Goal: Task Accomplishment & Management: Use online tool/utility

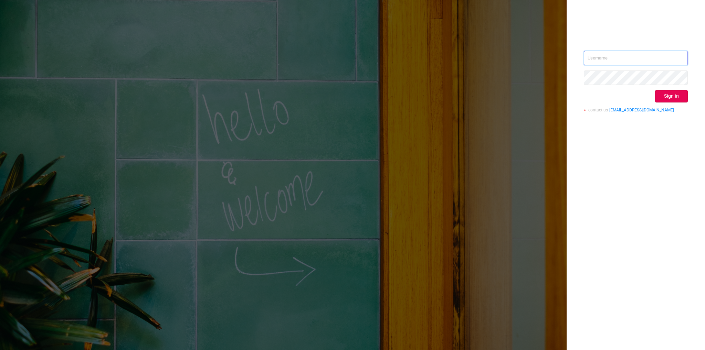
click at [633, 60] on input "text" at bounding box center [635, 58] width 104 height 14
type input "[EMAIL_ADDRESS][DOMAIN_NAME]"
click at [666, 101] on button "Sign in" at bounding box center [671, 96] width 33 height 12
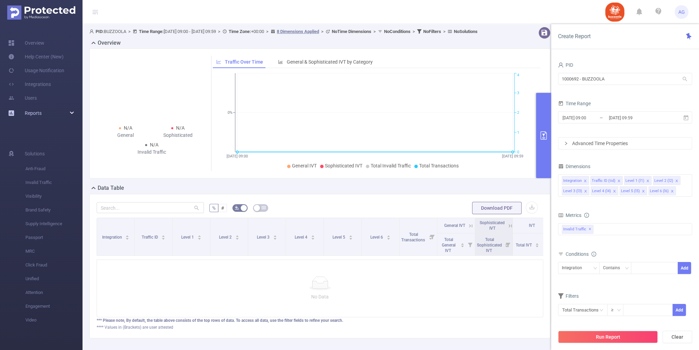
click at [53, 117] on div "Reports" at bounding box center [41, 113] width 83 height 14
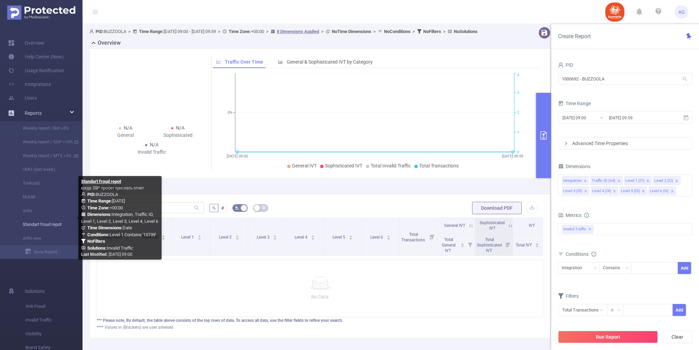
click at [53, 224] on link "Standart froud repot" at bounding box center [44, 225] width 61 height 14
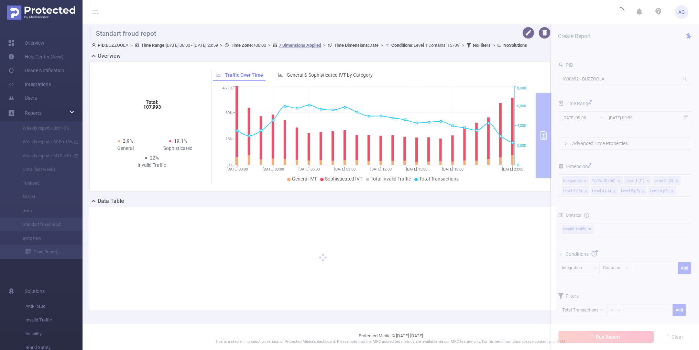
type input "[DATE] 00:00"
type input "[DATE] 23:59"
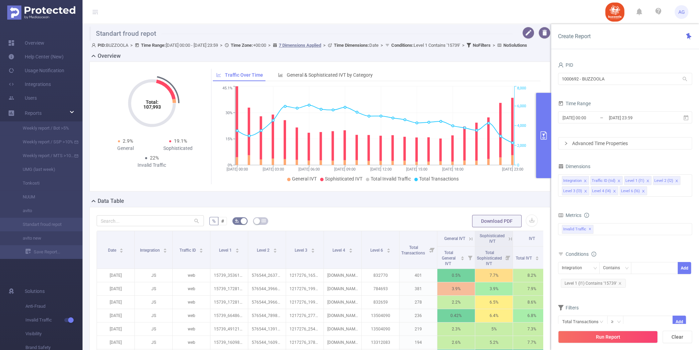
click at [624, 143] on div "Advanced Time Properties" at bounding box center [625, 144] width 133 height 12
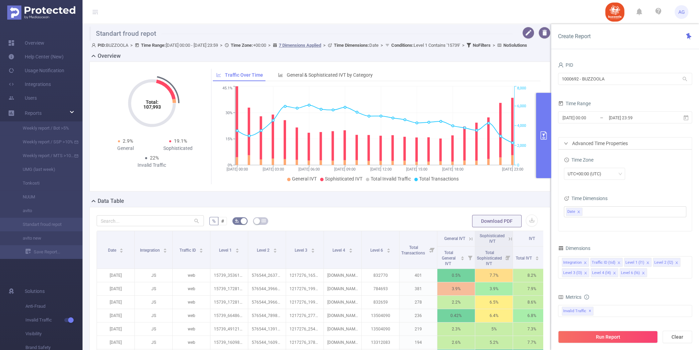
click at [624, 143] on div "Advanced Time Properties" at bounding box center [625, 144] width 133 height 12
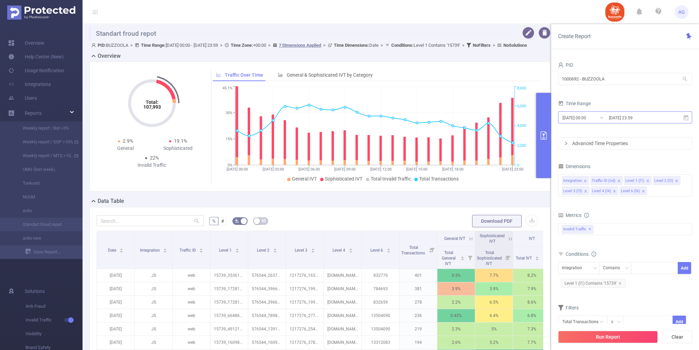
click at [603, 122] on input "[DATE] 00:00" at bounding box center [590, 117] width 56 height 9
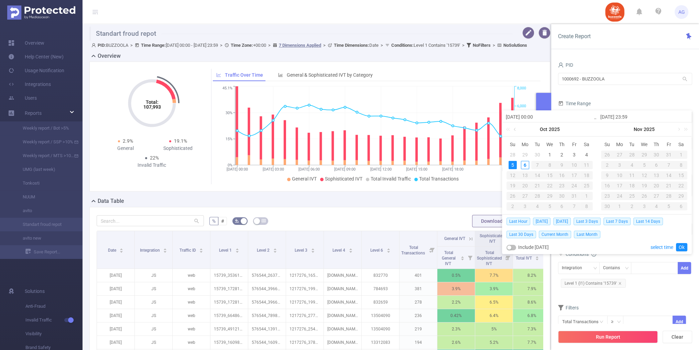
click at [518, 129] on link at bounding box center [516, 129] width 6 height 14
click at [525, 196] on div "29" at bounding box center [525, 196] width 8 height 8
click at [586, 128] on link at bounding box center [590, 129] width 9 height 14
click at [513, 130] on link at bounding box center [516, 129] width 6 height 14
click at [583, 129] on link at bounding box center [584, 129] width 6 height 14
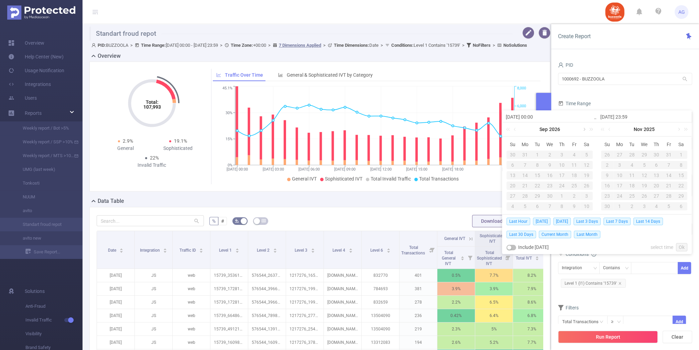
click at [583, 129] on link at bounding box center [584, 129] width 6 height 14
click at [527, 164] on div "5" at bounding box center [525, 165] width 12 height 8
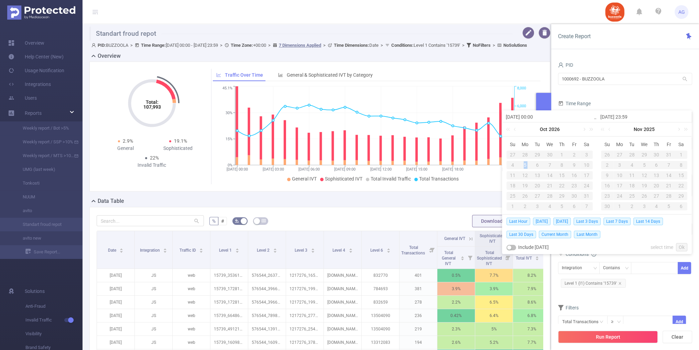
click at [527, 164] on div "5" at bounding box center [525, 165] width 12 height 8
drag, startPoint x: 515, startPoint y: 130, endPoint x: 515, endPoint y: 134, distance: 4.1
click at [515, 131] on link at bounding box center [516, 129] width 6 height 14
click at [513, 129] on link at bounding box center [516, 129] width 6 height 14
click at [584, 129] on link at bounding box center [584, 129] width 6 height 14
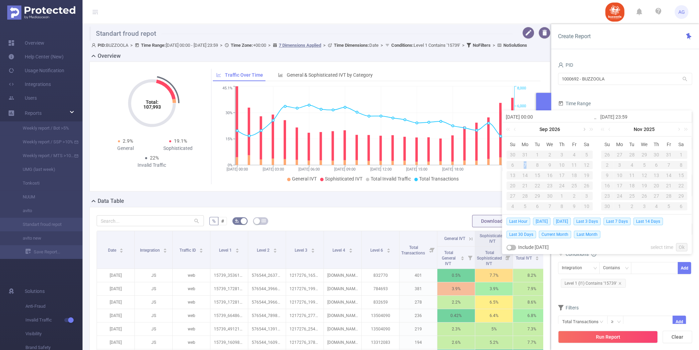
click at [585, 131] on link at bounding box center [584, 129] width 6 height 14
click at [513, 130] on link at bounding box center [516, 129] width 6 height 14
click at [543, 192] on div "29" at bounding box center [537, 196] width 12 height 8
click at [611, 274] on div "Integration Contains Add" at bounding box center [625, 269] width 134 height 15
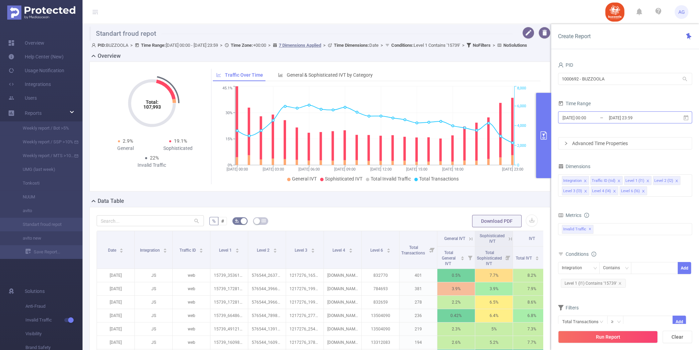
click at [613, 117] on input "[DATE] 23:59" at bounding box center [637, 117] width 56 height 9
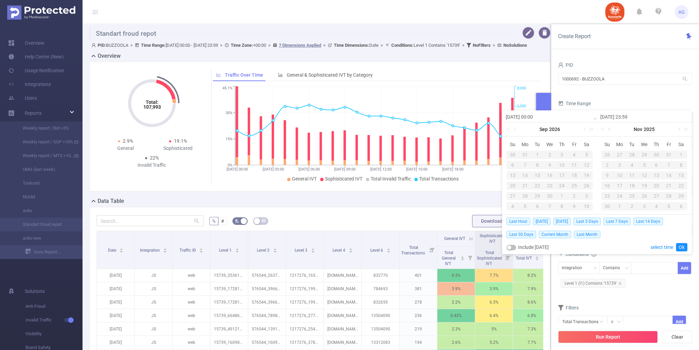
click at [611, 131] on link at bounding box center [610, 129] width 6 height 14
click at [606, 166] on div "5" at bounding box center [607, 165] width 8 height 8
click at [516, 130] on link at bounding box center [516, 129] width 6 height 14
click at [583, 130] on link at bounding box center [584, 129] width 6 height 14
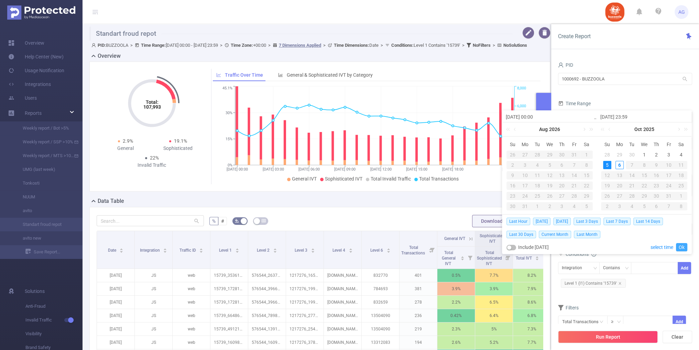
click at [682, 244] on link "Ok" at bounding box center [681, 247] width 11 height 8
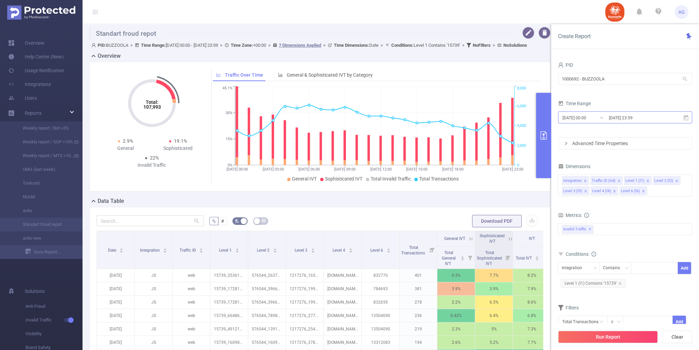
click at [592, 121] on input "[DATE] 00:00" at bounding box center [590, 117] width 56 height 9
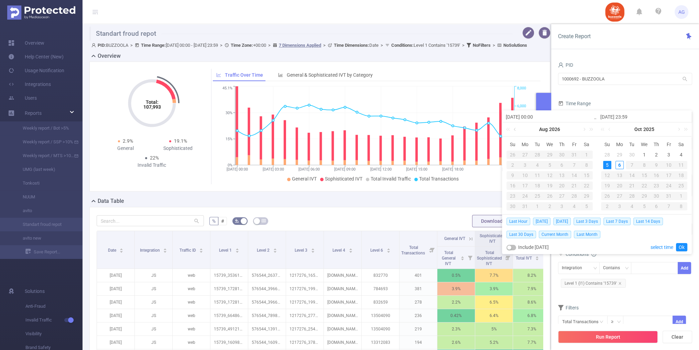
click at [516, 128] on link at bounding box center [516, 129] width 6 height 14
click at [588, 130] on link at bounding box center [590, 129] width 9 height 14
click at [585, 130] on link at bounding box center [584, 129] width 6 height 14
click at [550, 193] on div "29" at bounding box center [550, 196] width 12 height 8
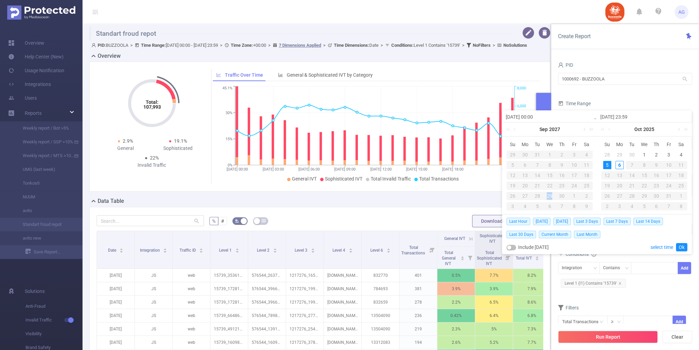
click at [550, 193] on div "29" at bounding box center [550, 196] width 12 height 8
click at [551, 194] on div "29" at bounding box center [550, 196] width 12 height 8
click at [619, 219] on span "Last 7 Days" at bounding box center [617, 222] width 27 height 8
type input "[DATE] 00:00"
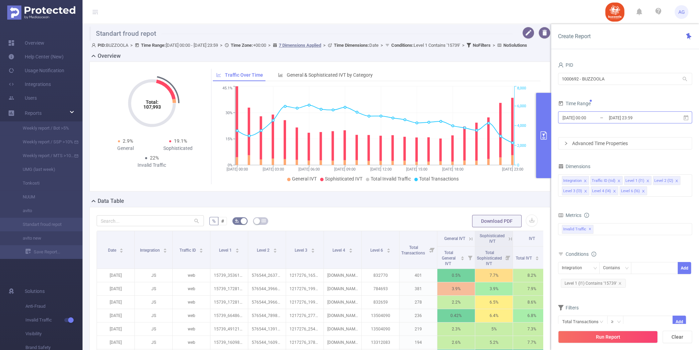
click at [602, 121] on input "[DATE] 00:00" at bounding box center [590, 117] width 56 height 9
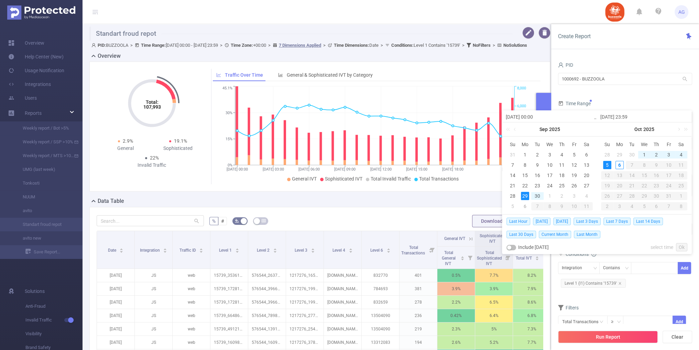
click at [523, 197] on div "29" at bounding box center [525, 196] width 8 height 8
click at [609, 164] on div "5" at bounding box center [607, 165] width 8 height 8
click at [683, 245] on link "Ok" at bounding box center [681, 247] width 11 height 8
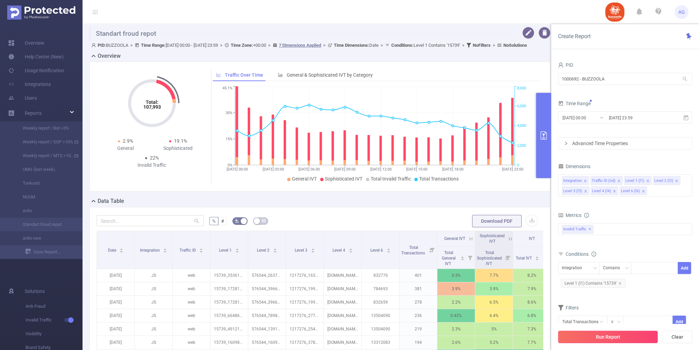
click at [613, 337] on button "Run Report" at bounding box center [608, 337] width 100 height 12
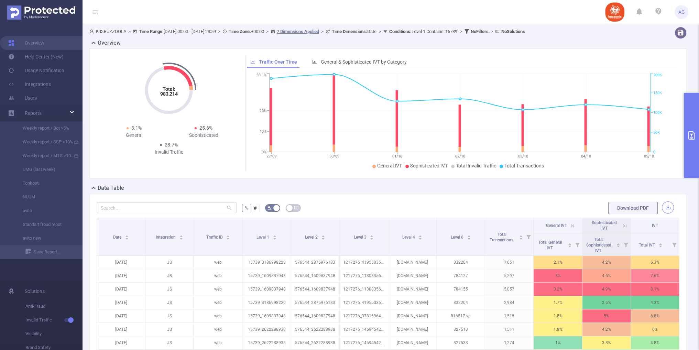
click at [663, 206] on button "button" at bounding box center [668, 208] width 12 height 12
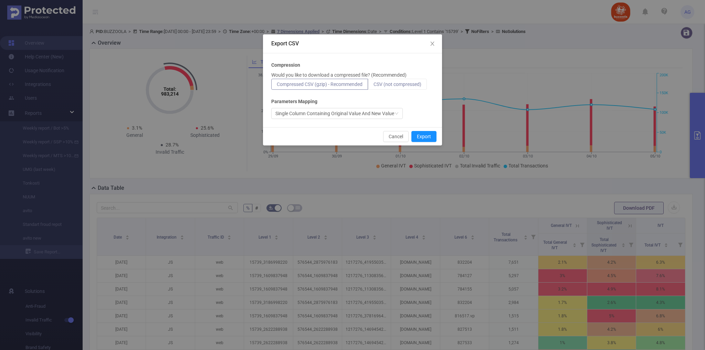
click at [387, 86] on span "CSV (not compressed)" at bounding box center [397, 85] width 48 height 6
click at [373, 86] on input "CSV (not compressed)" at bounding box center [373, 86] width 0 height 0
click at [401, 86] on span "CSV (not compressed)" at bounding box center [397, 85] width 48 height 6
click at [373, 86] on input "CSV (not compressed)" at bounding box center [373, 86] width 0 height 0
click at [429, 139] on button "Export" at bounding box center [423, 136] width 25 height 11
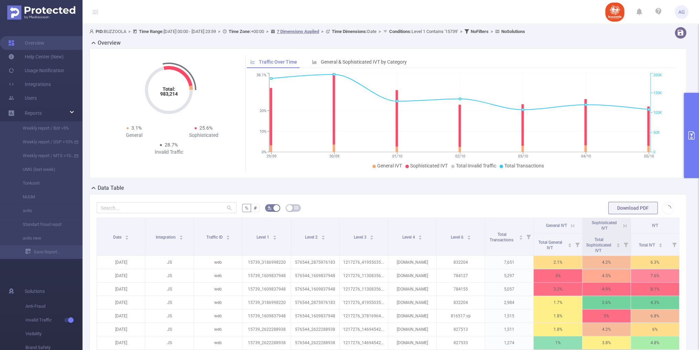
click at [470, 13] on header "AG" at bounding box center [349, 12] width 699 height 24
